Goal: Find specific page/section: Find specific page/section

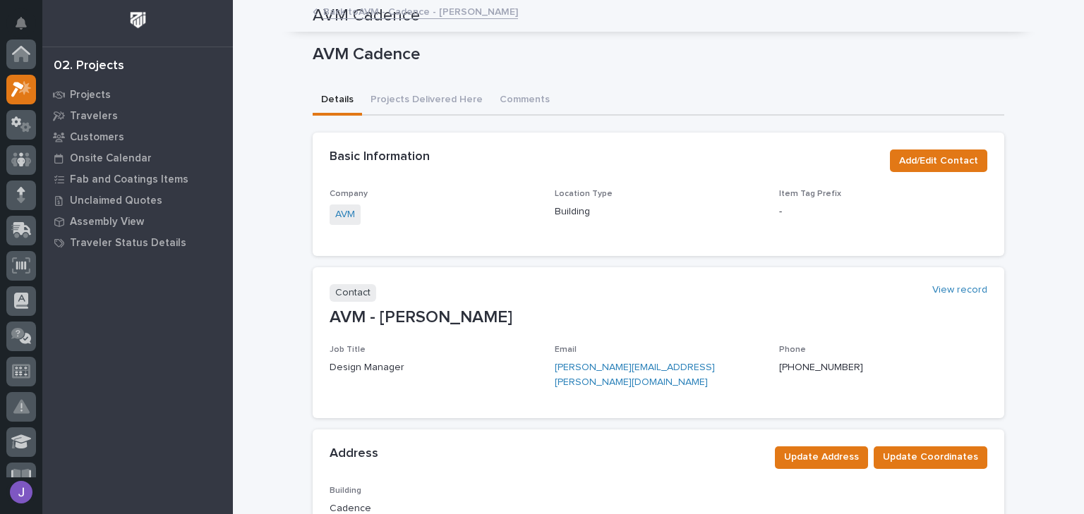
scroll to position [35, 0]
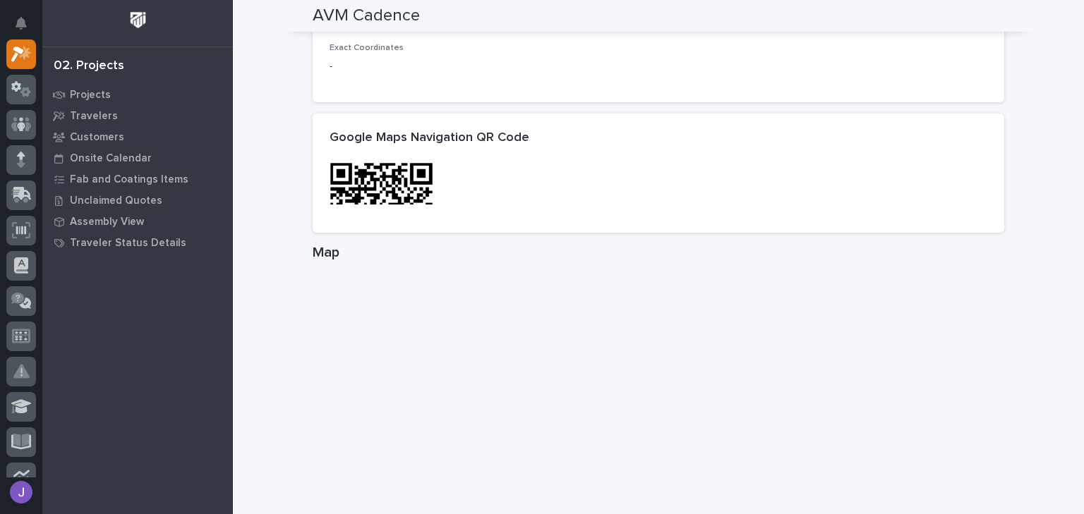
click at [104, 269] on div "Projects Travelers Customers Onsite Calendar Fab and Coatings Items Unclaimed Q…" at bounding box center [137, 299] width 191 height 430
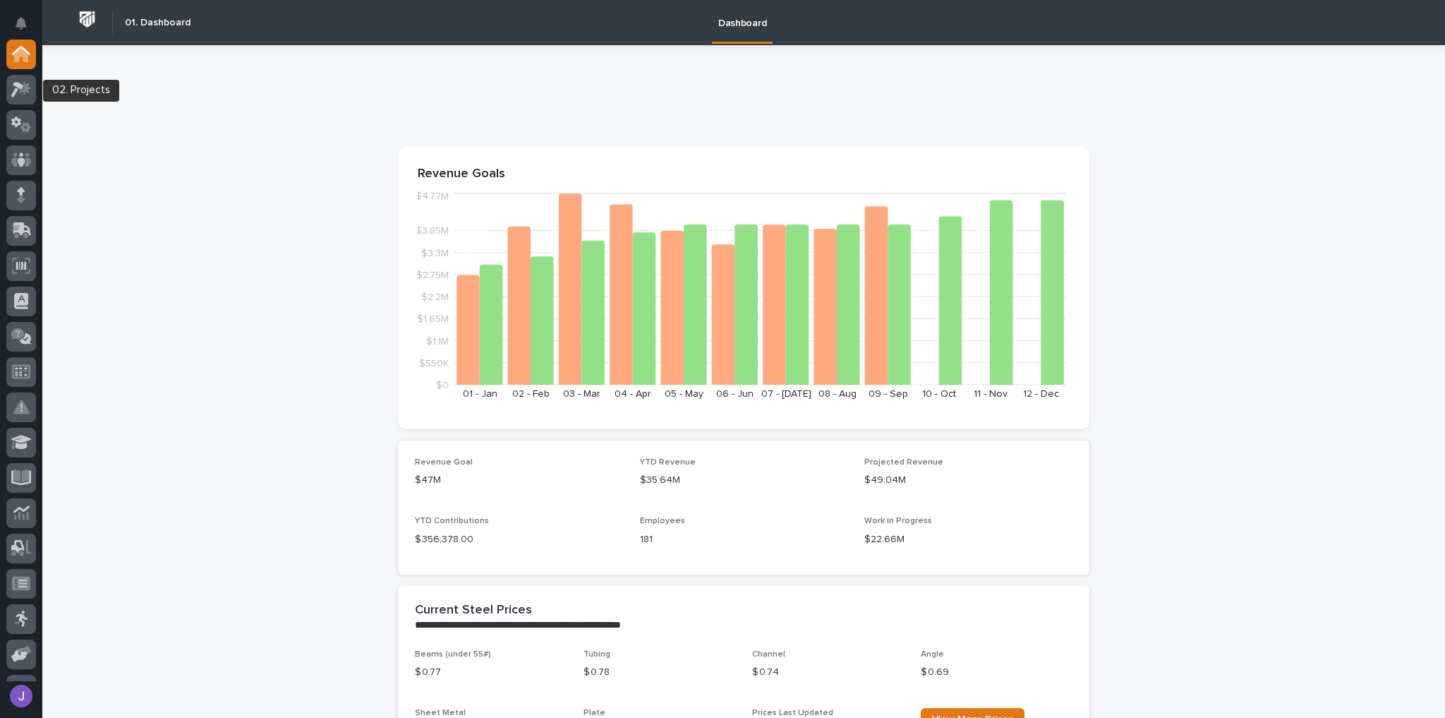
drag, startPoint x: 25, startPoint y: 90, endPoint x: 198, endPoint y: 137, distance: 178.4
click at [25, 91] on icon at bounding box center [25, 87] width 12 height 14
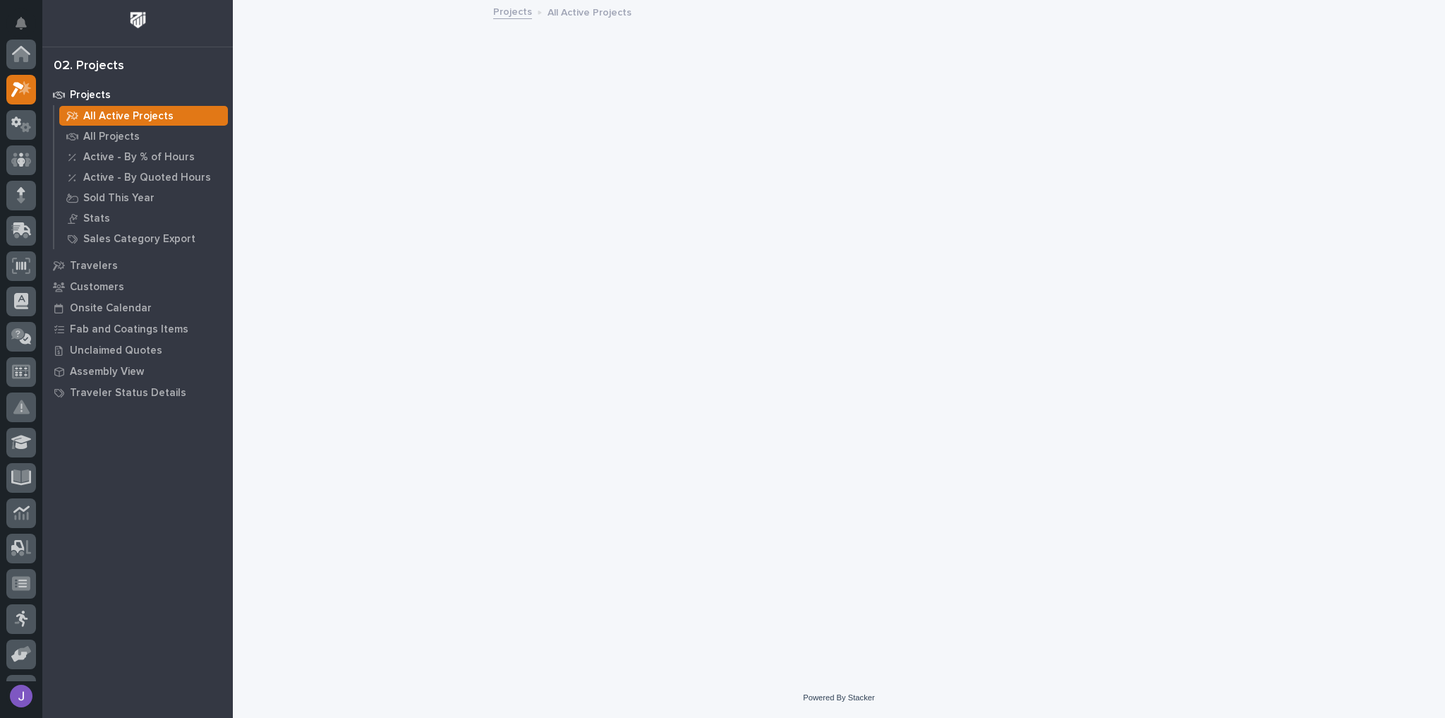
scroll to position [35, 0]
click at [148, 118] on p "All Active Projects" at bounding box center [128, 116] width 90 height 13
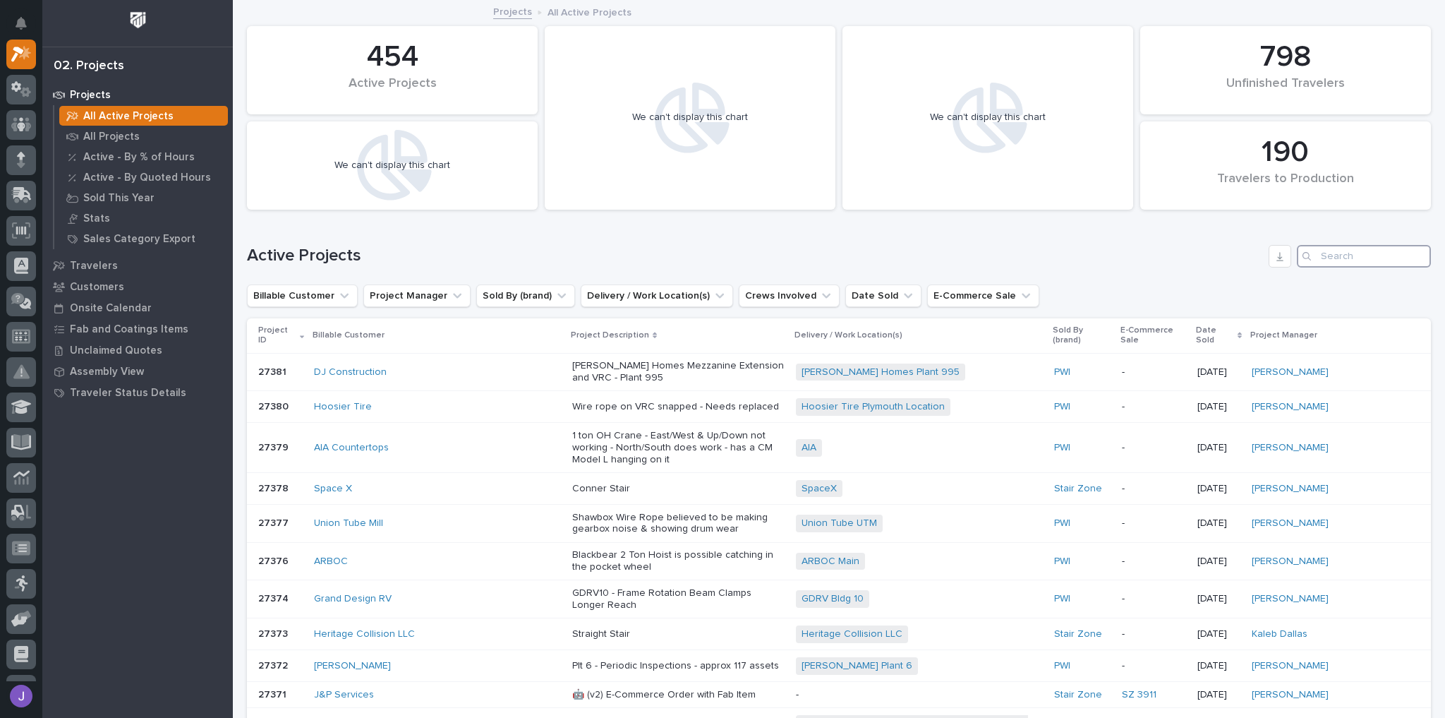
click at [1354, 263] on input "Search" at bounding box center [1364, 256] width 134 height 23
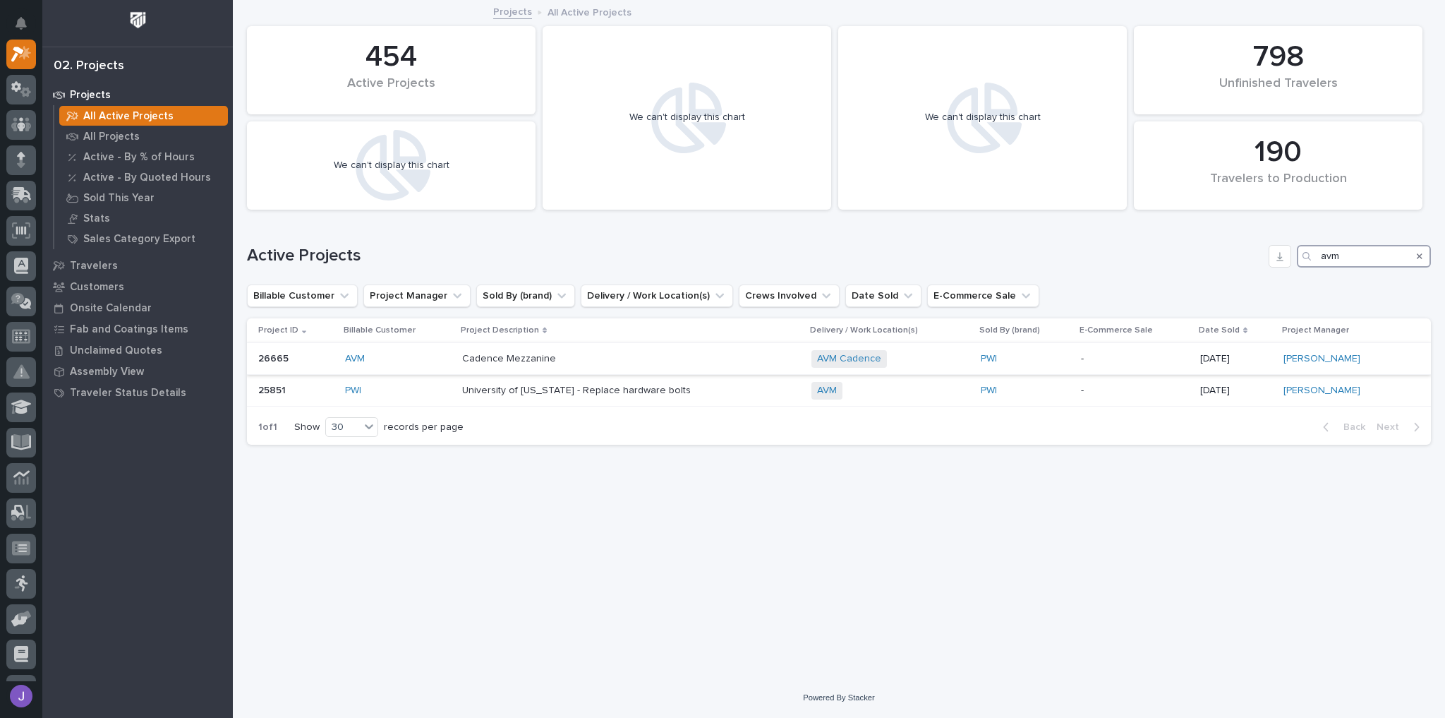
type input "avm"
click at [414, 361] on div "AVM" at bounding box center [398, 359] width 106 height 12
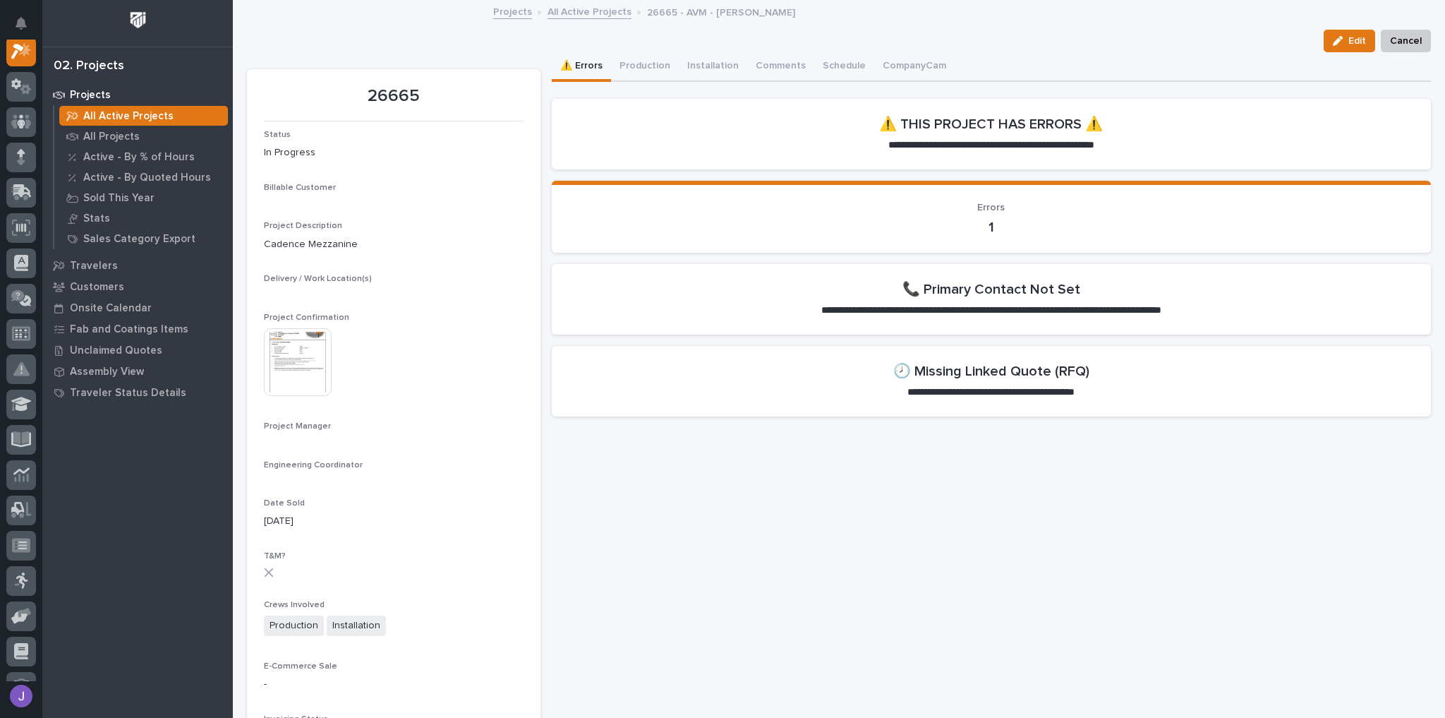
scroll to position [35, 0]
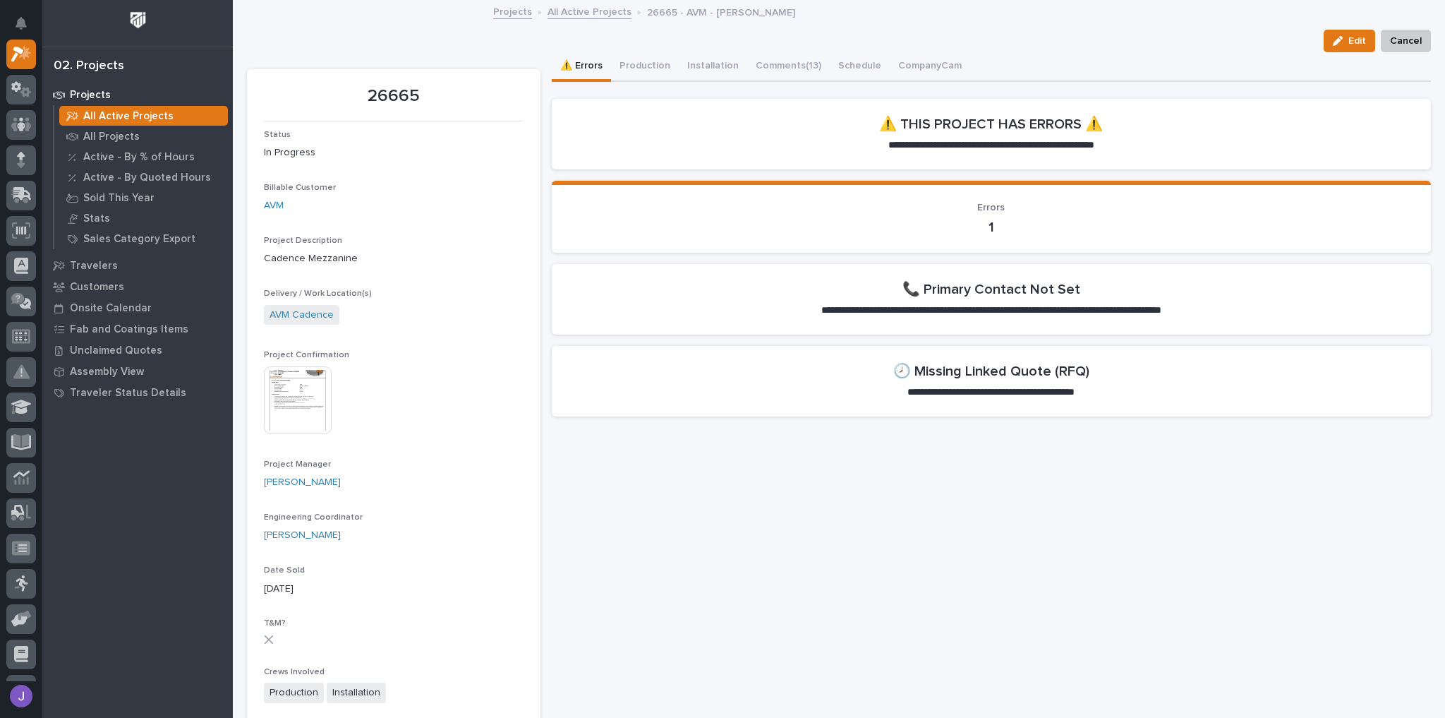
click at [310, 402] on img at bounding box center [298, 400] width 68 height 68
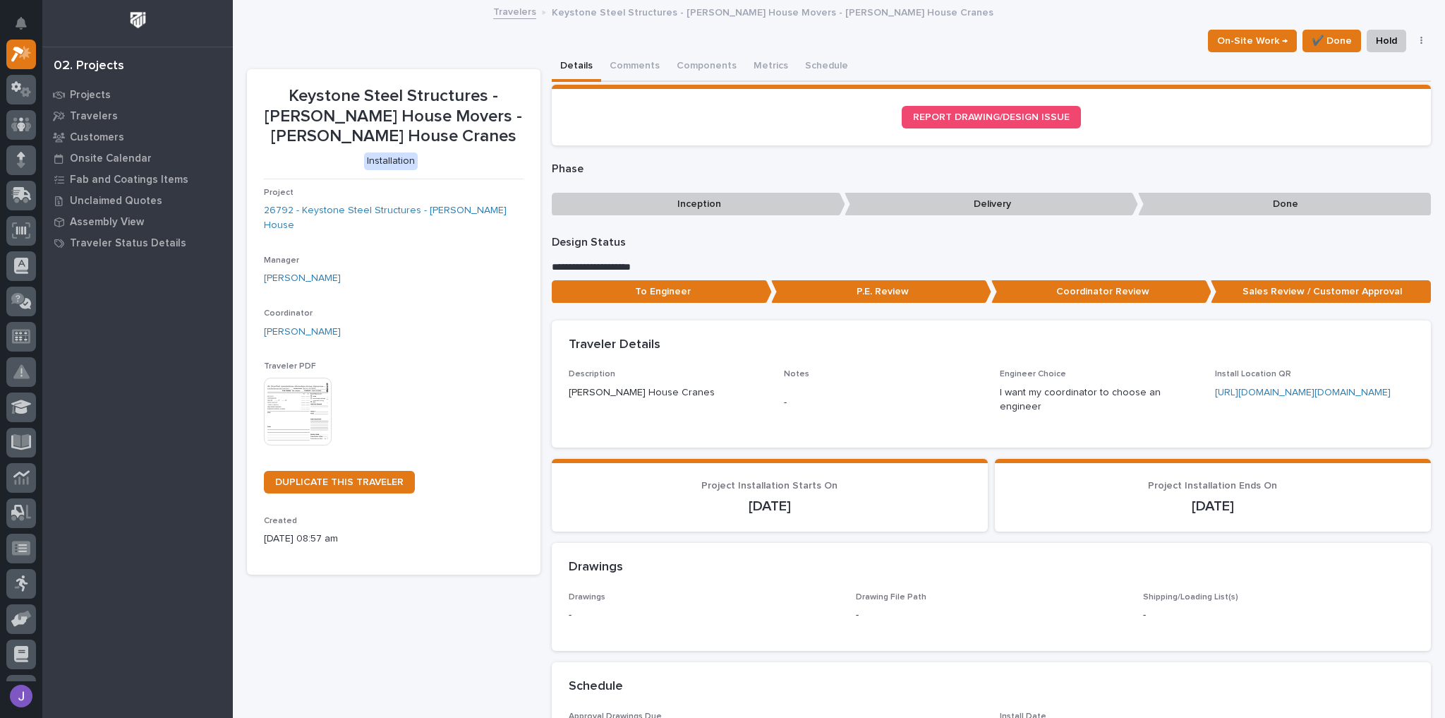
click at [285, 398] on img at bounding box center [298, 412] width 68 height 68
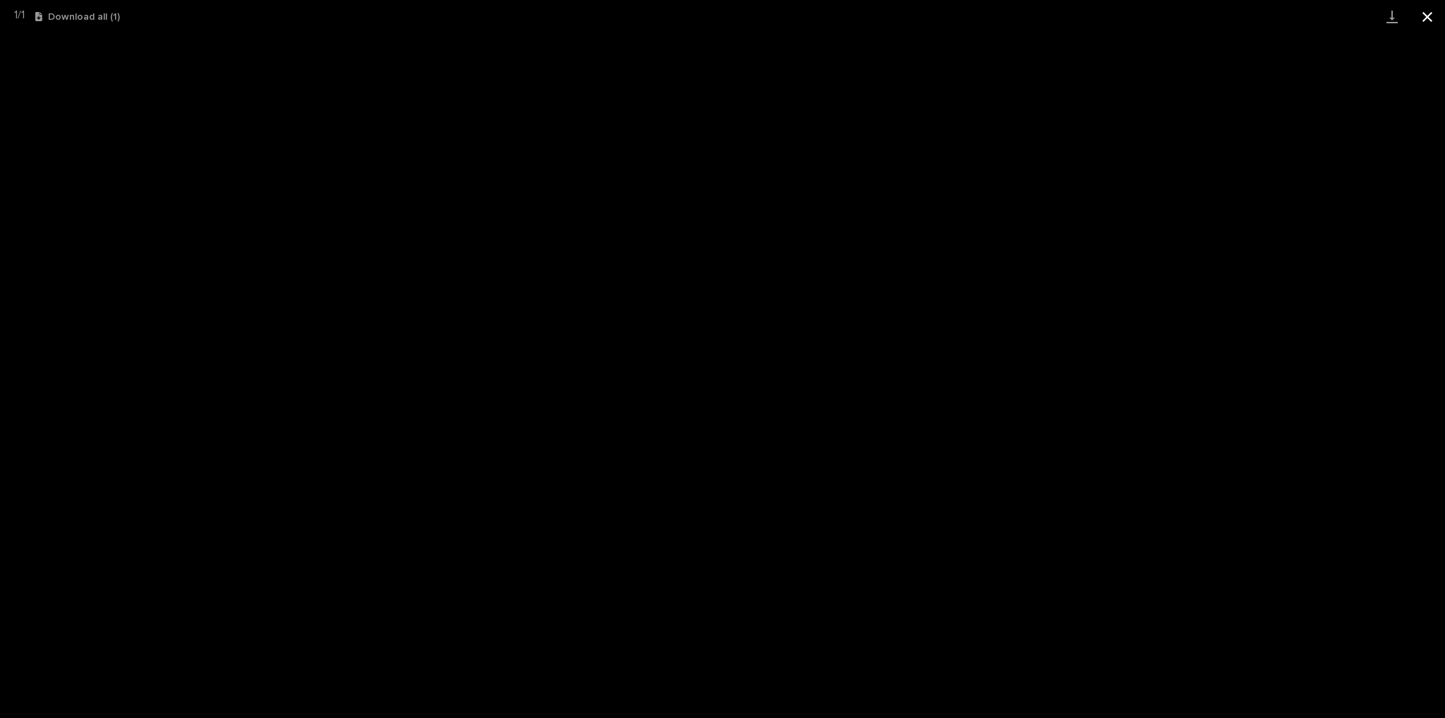
click at [1430, 18] on button "Close gallery" at bounding box center [1427, 16] width 35 height 33
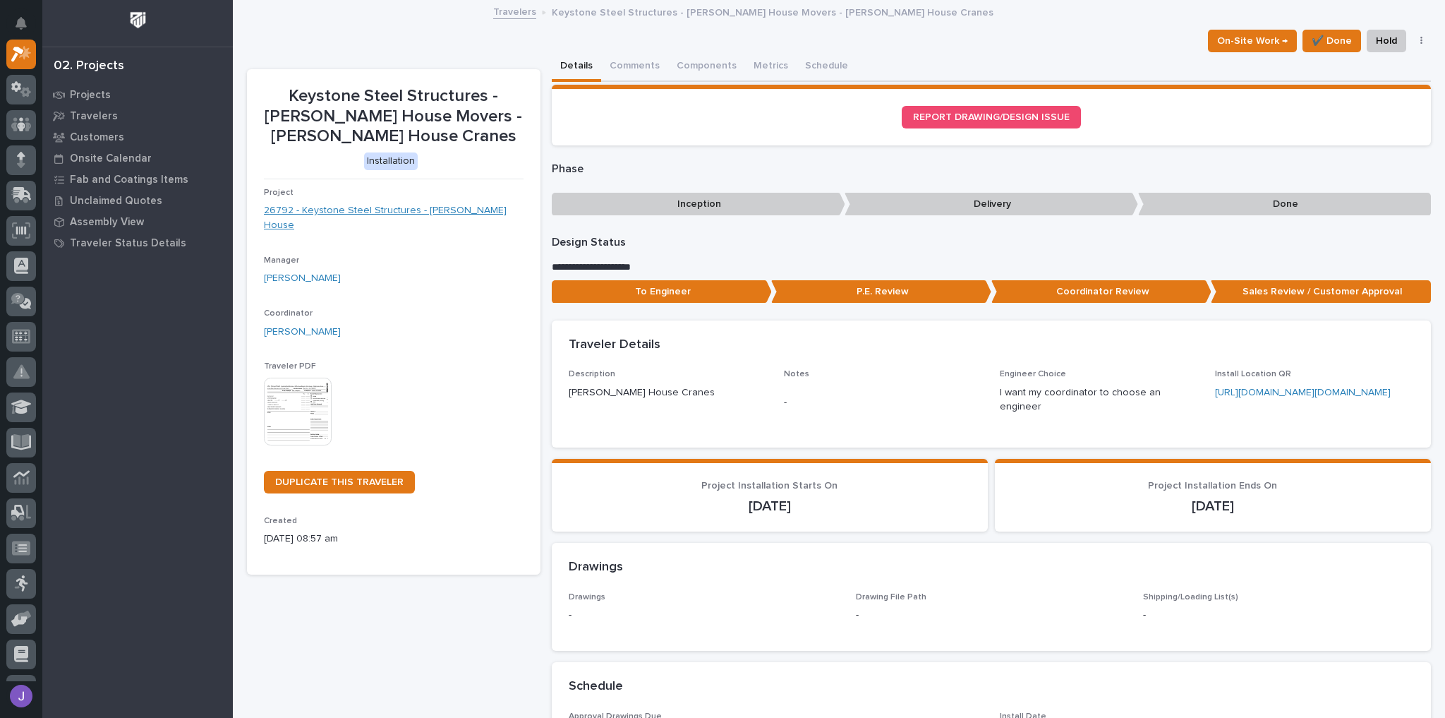
click at [399, 215] on link "26792 - Keystone Steel Structures - Wolfe House" at bounding box center [394, 218] width 260 height 30
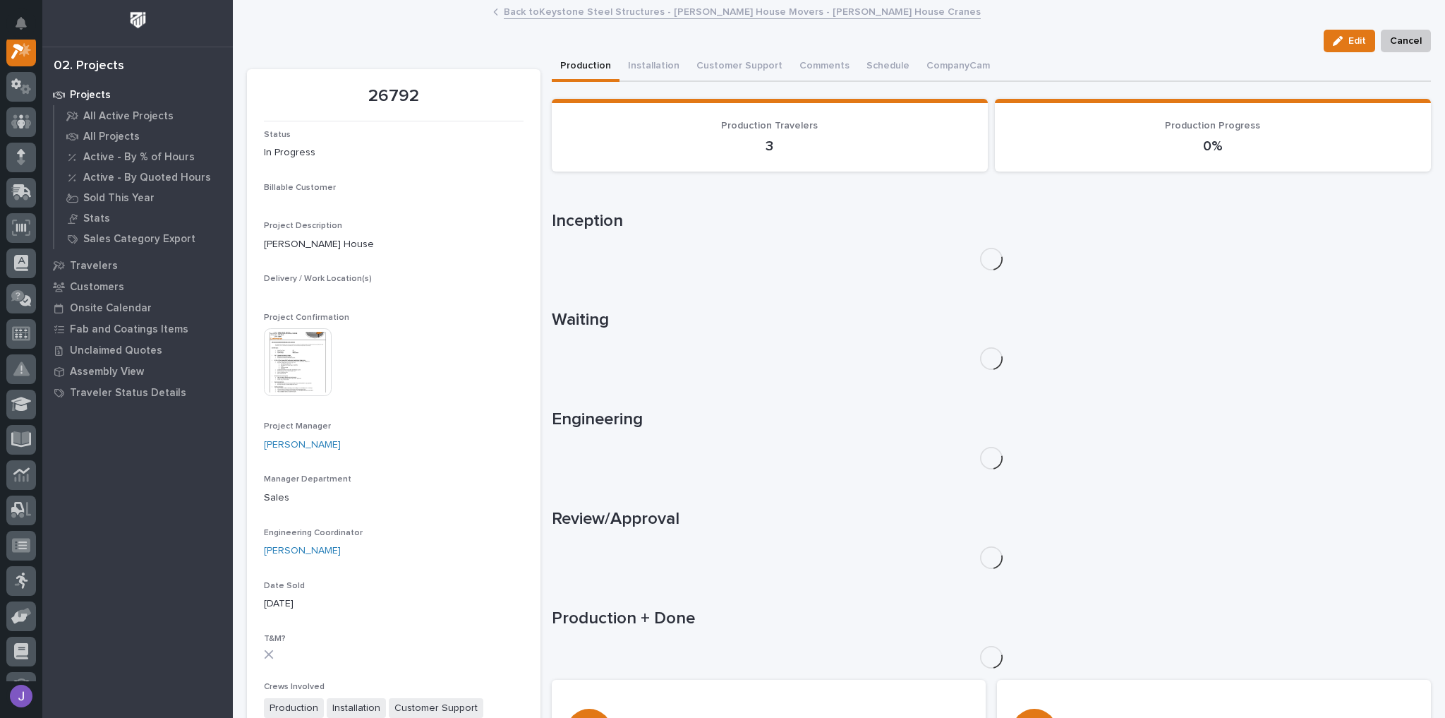
scroll to position [35, 0]
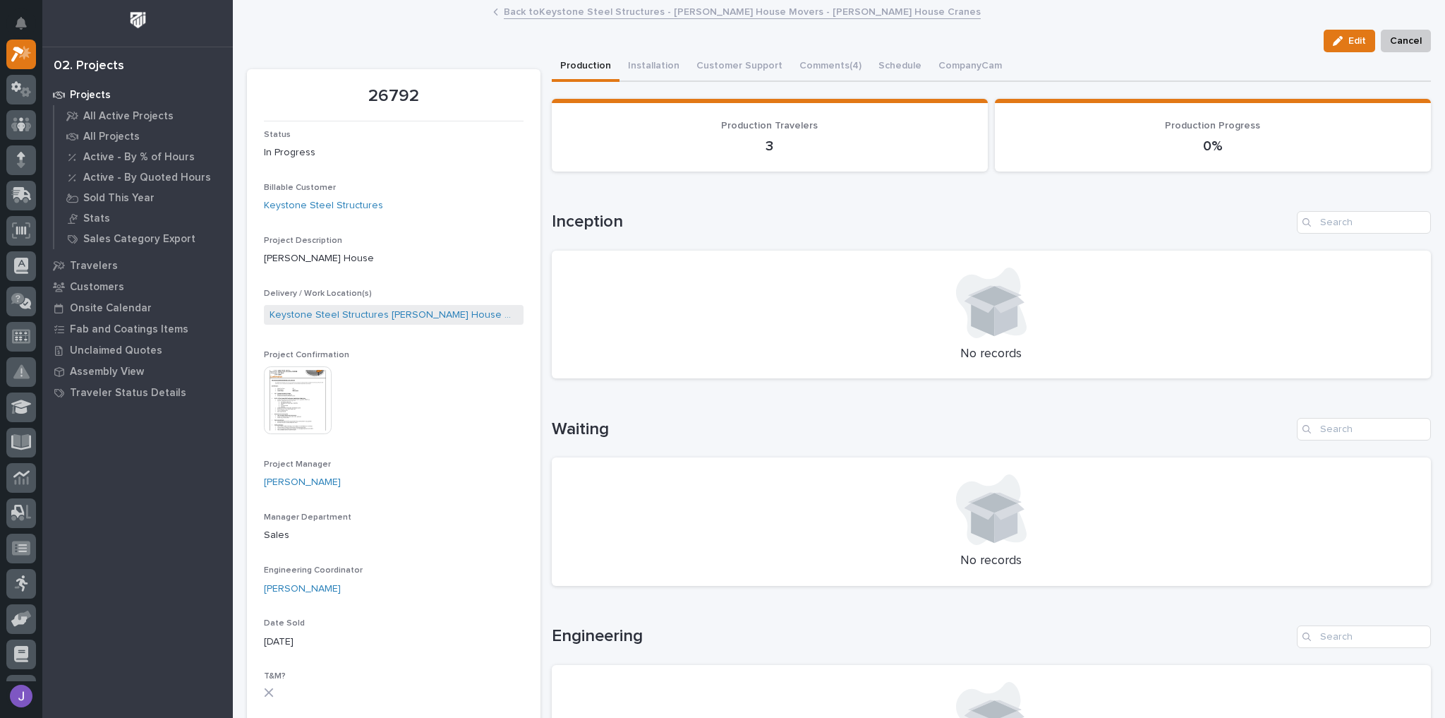
click at [309, 404] on img at bounding box center [298, 400] width 68 height 68
